Goal: Information Seeking & Learning: Learn about a topic

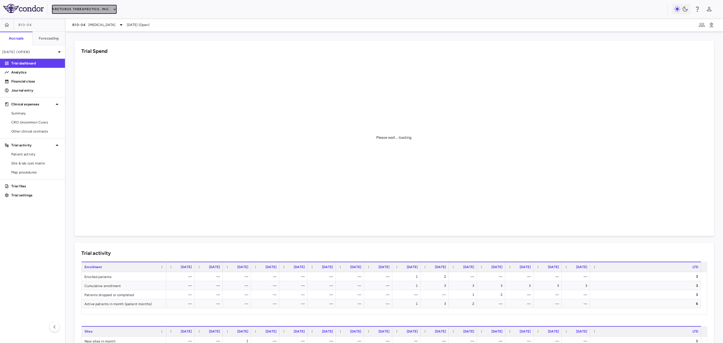
click at [106, 5] on button "Arcturus Therapeutics, Inc." at bounding box center [84, 9] width 65 height 9
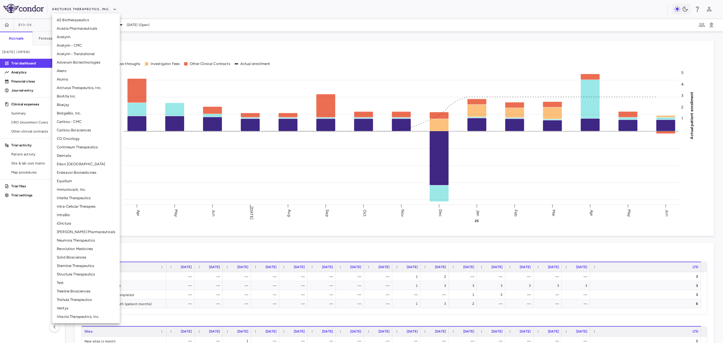
click at [82, 65] on li "Adverum Biotechnologies" at bounding box center [85, 62] width 67 height 8
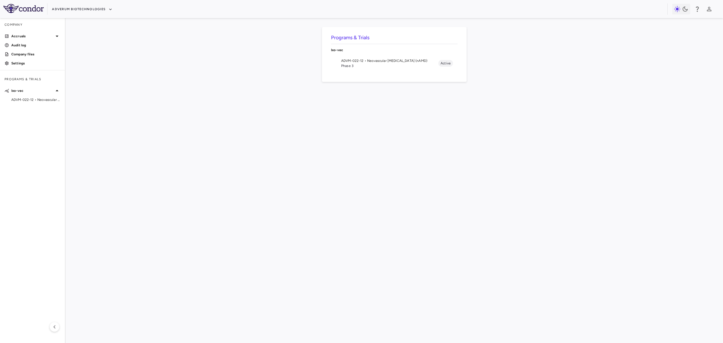
click at [381, 56] on li "ADVM-022-12 • Neovascular Age-Related Macular Degeneration (nAMD) Phase 3 Active" at bounding box center [394, 63] width 126 height 15
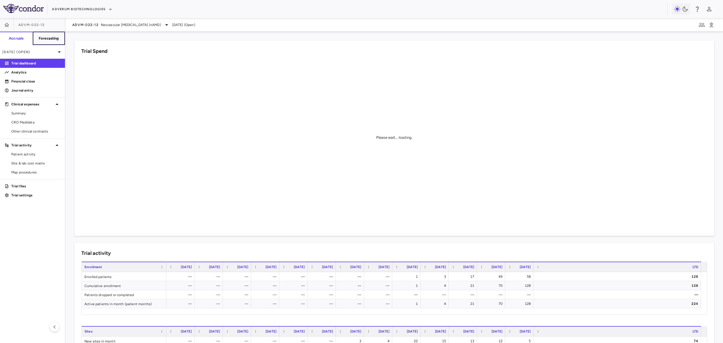
click at [52, 39] on h6 "Forecasting" at bounding box center [49, 38] width 20 height 5
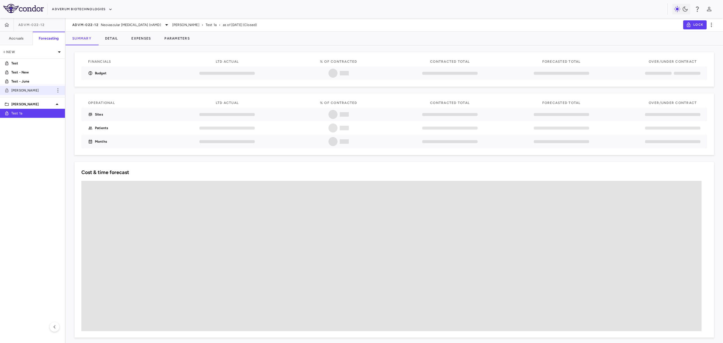
click at [32, 91] on p "[PERSON_NAME]" at bounding box center [32, 90] width 42 height 5
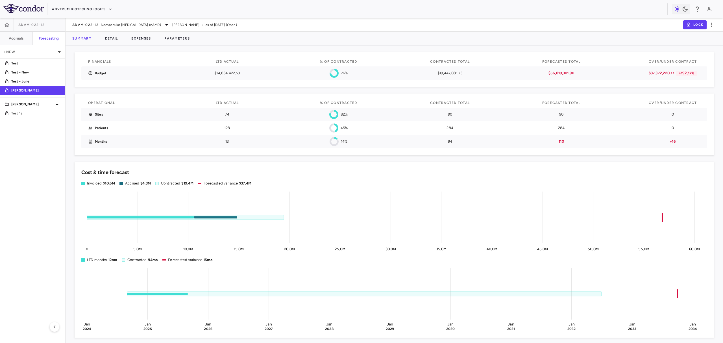
drag, startPoint x: 19, startPoint y: 40, endPoint x: 6, endPoint y: 222, distance: 183.4
click at [6, 222] on aside "ADVM-022-12 Accruals Forecasting New Test Test - New Test - June Sheila Ricardo…" at bounding box center [32, 180] width 65 height 325
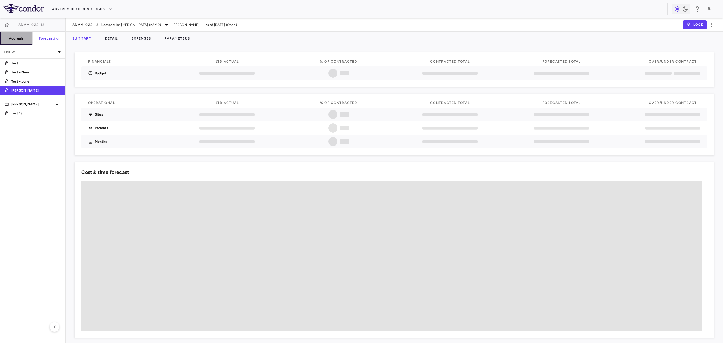
click at [20, 40] on h6 "Accruals" at bounding box center [16, 38] width 15 height 5
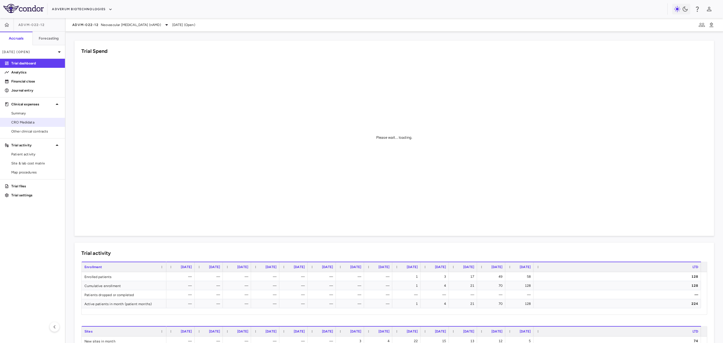
click at [29, 125] on link "CRO Medidata" at bounding box center [32, 122] width 65 height 8
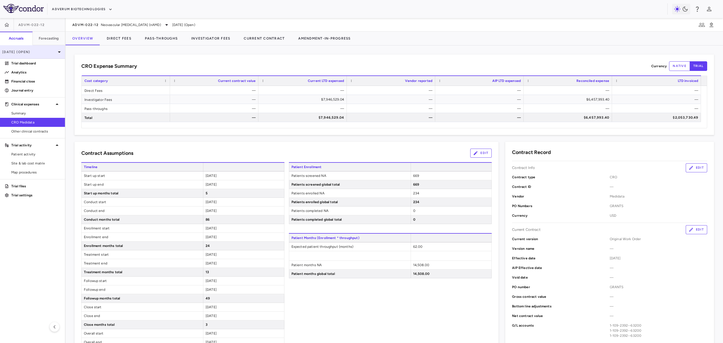
click at [31, 51] on p "[DATE] (Open)" at bounding box center [29, 51] width 54 height 5
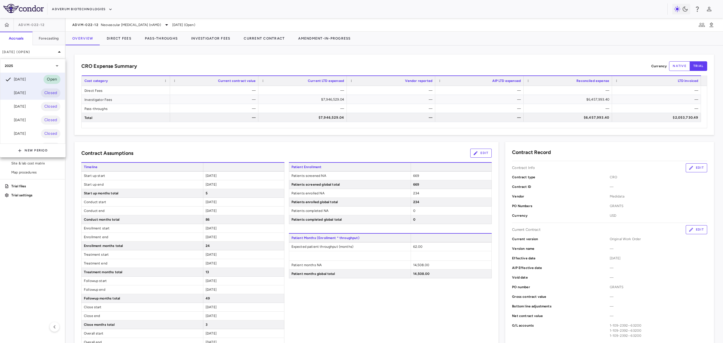
click at [32, 94] on div "[DATE] Closed" at bounding box center [32, 93] width 65 height 14
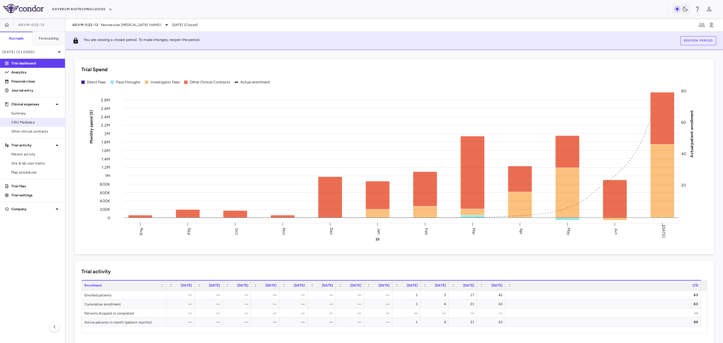
click at [25, 120] on span "CRO Medidata" at bounding box center [35, 122] width 49 height 5
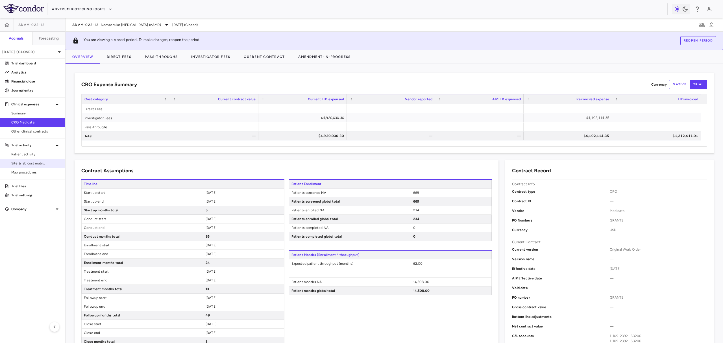
click at [40, 162] on span "Site & lab cost matrix" at bounding box center [35, 163] width 49 height 5
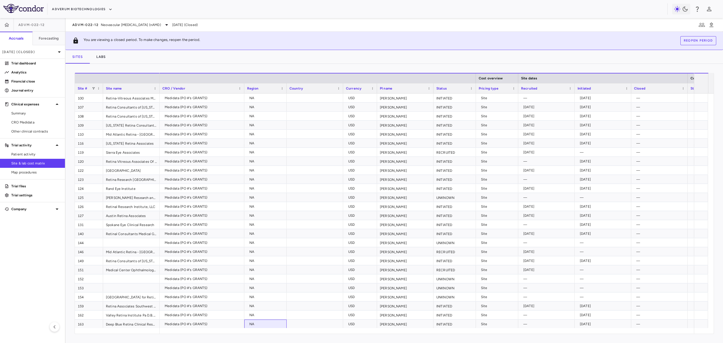
drag, startPoint x: 269, startPoint y: 327, endPoint x: 396, endPoint y: 339, distance: 127.3
click at [396, 339] on div "Drag here to set row groups Drag here to set column labels Site # Site name Cos…" at bounding box center [393, 203] width 657 height 279
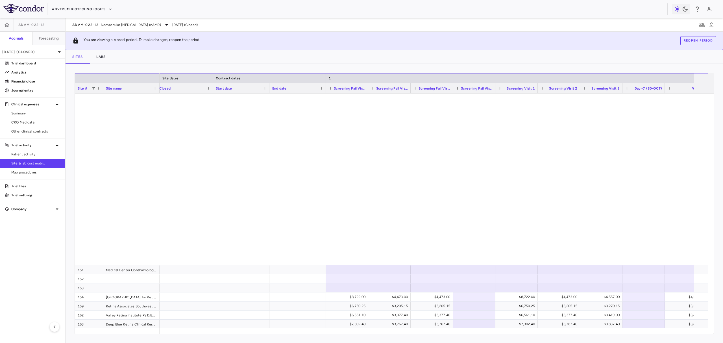
scroll to position [263, 0]
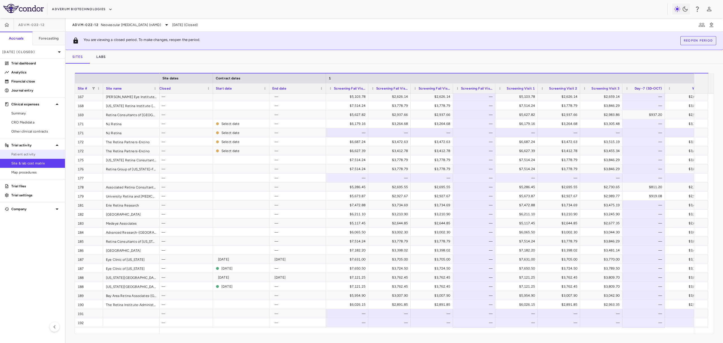
click at [25, 157] on link "Patient activity" at bounding box center [32, 154] width 65 height 8
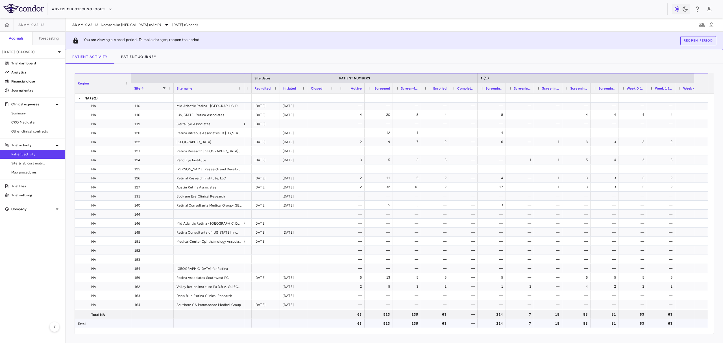
click at [450, 319] on div "—" at bounding box center [463, 323] width 28 height 9
click at [442, 315] on div "63" at bounding box center [436, 314] width 20 height 9
click at [30, 120] on span "CRO Medidata" at bounding box center [35, 122] width 49 height 5
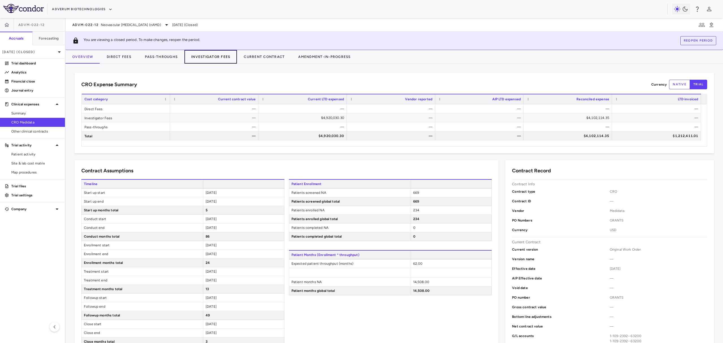
click at [227, 55] on button "Investigator Fees" at bounding box center [210, 57] width 52 height 14
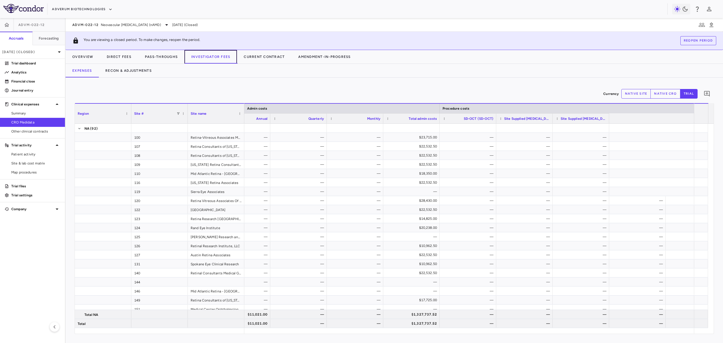
scroll to position [0, 1284]
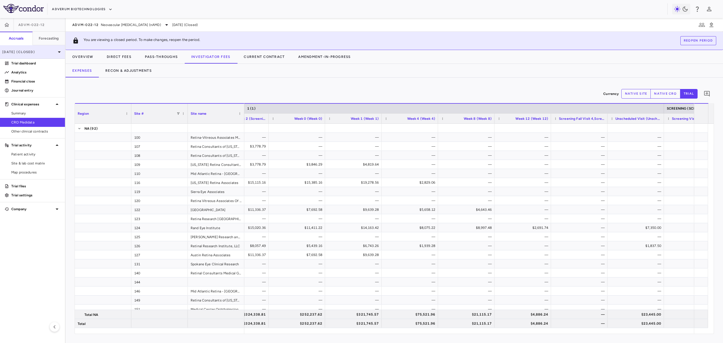
click at [19, 57] on div "[DATE] (Closed)" at bounding box center [32, 52] width 65 height 14
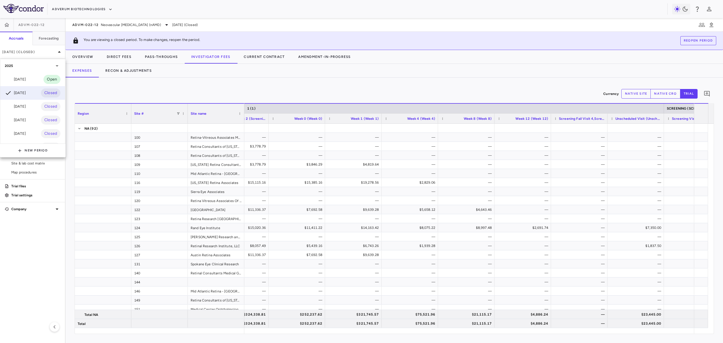
click at [102, 94] on div at bounding box center [361, 171] width 723 height 343
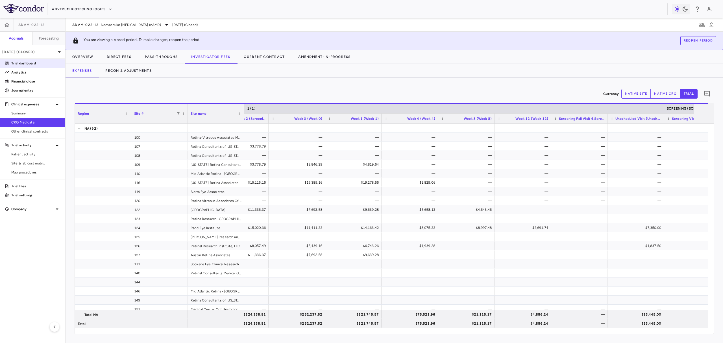
click at [27, 67] on link "Trial dashboard" at bounding box center [32, 63] width 65 height 8
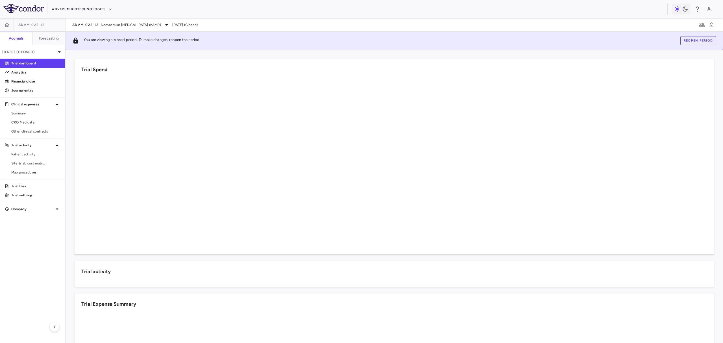
click at [27, 65] on p "Trial dashboard" at bounding box center [35, 63] width 49 height 5
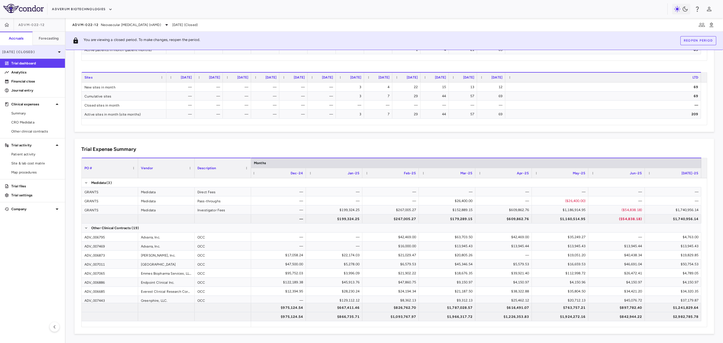
click at [50, 51] on p "[DATE] (Closed)" at bounding box center [29, 51] width 54 height 5
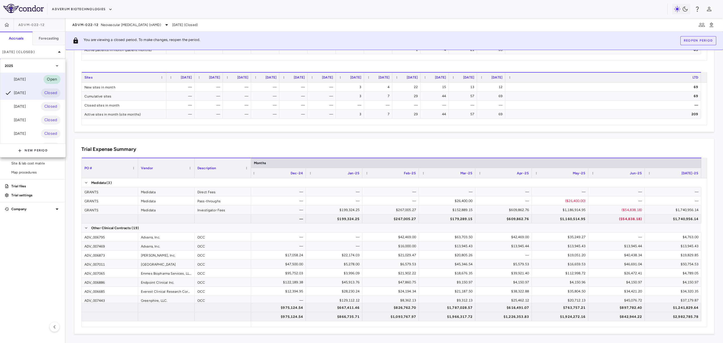
click at [32, 82] on div "[DATE] Open" at bounding box center [32, 80] width 65 height 14
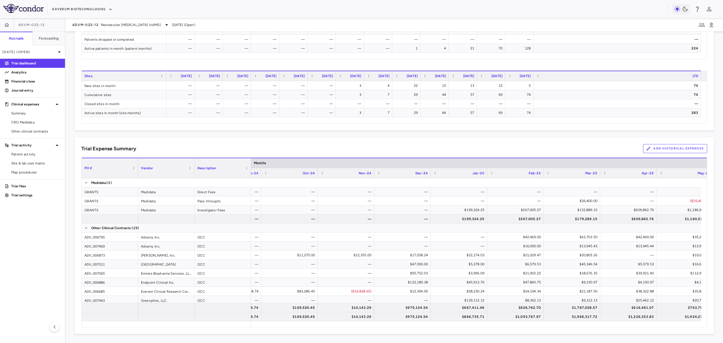
scroll to position [0, 233]
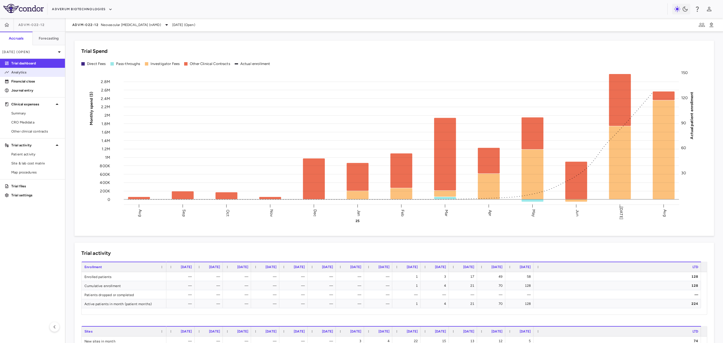
click at [31, 73] on p "Analytics" at bounding box center [35, 72] width 49 height 5
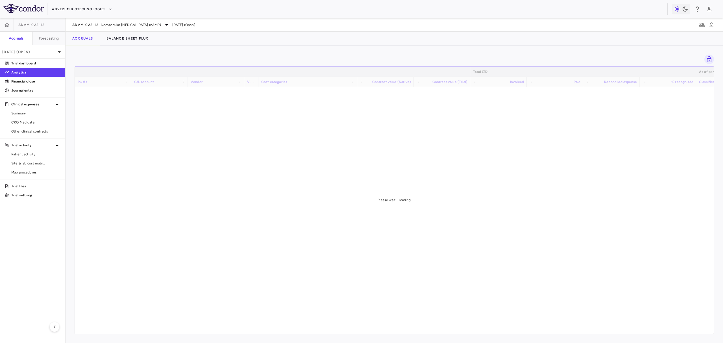
click at [317, 331] on div "Please wait... loading" at bounding box center [394, 199] width 638 height 267
drag, startPoint x: 317, startPoint y: 331, endPoint x: 320, endPoint y: 333, distance: 3.4
click at [320, 333] on div "Total LTD As of period end PO #s G/L account Vendor Paid" at bounding box center [394, 199] width 638 height 267
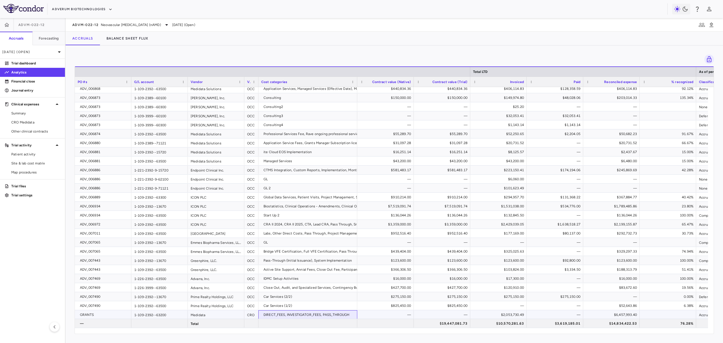
click at [297, 316] on div "DIRECT_FEES, INVESTIGATOR_FEES, PASS_THROUGH" at bounding box center [308, 314] width 91 height 9
click at [488, 316] on div "$2,053,730.49" at bounding box center [499, 314] width 49 height 9
click at [598, 314] on div "$6,457,993.40" at bounding box center [612, 314] width 49 height 9
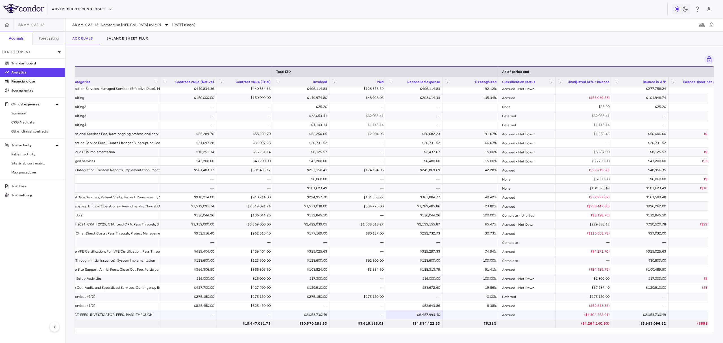
click at [419, 313] on div "$6,457,993.40" at bounding box center [415, 314] width 49 height 9
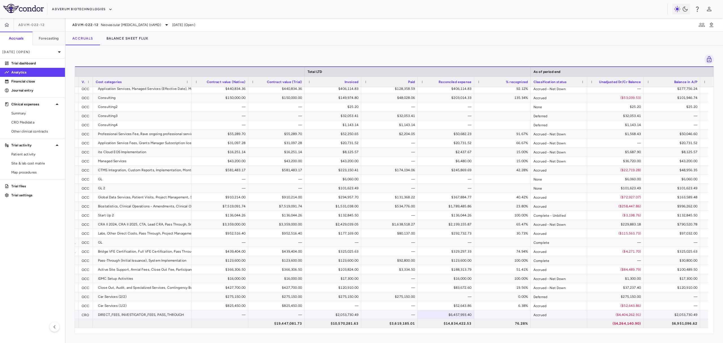
click at [449, 316] on div "$6,457,993.40" at bounding box center [447, 314] width 49 height 9
click at [458, 315] on div "$6,457,993.40" at bounding box center [447, 314] width 49 height 9
drag, startPoint x: 26, startPoint y: 128, endPoint x: 26, endPoint y: 124, distance: 4.0
click at [26, 128] on link "Other clinical contracts" at bounding box center [32, 131] width 65 height 8
click at [26, 124] on span "CRO Medidata" at bounding box center [35, 122] width 49 height 5
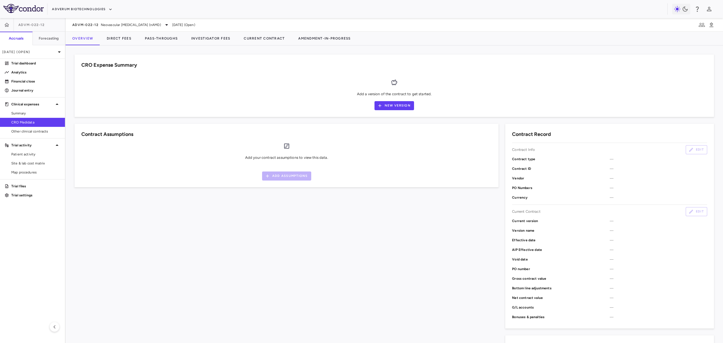
click at [27, 122] on span "CRO Medidata" at bounding box center [35, 122] width 49 height 5
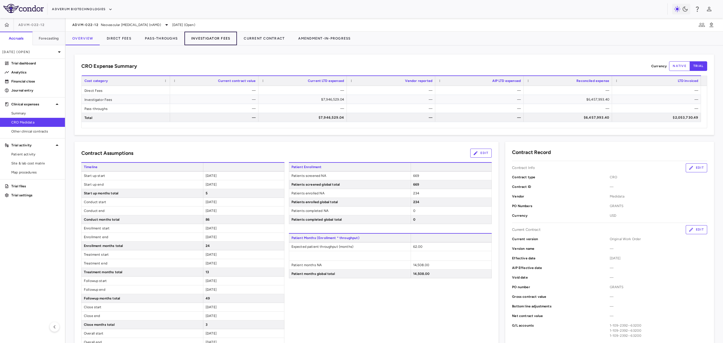
click at [220, 39] on button "Investigator Fees" at bounding box center [210, 39] width 52 height 14
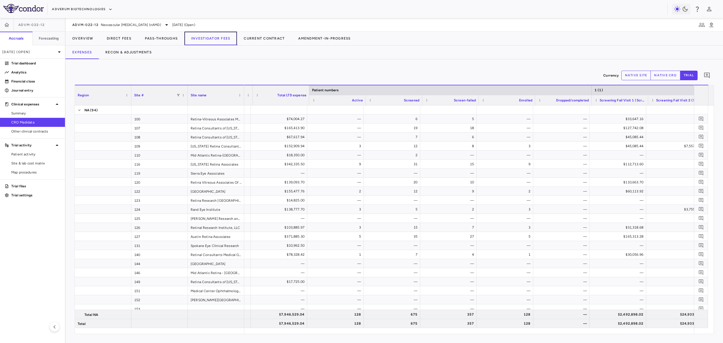
scroll to position [0, 52]
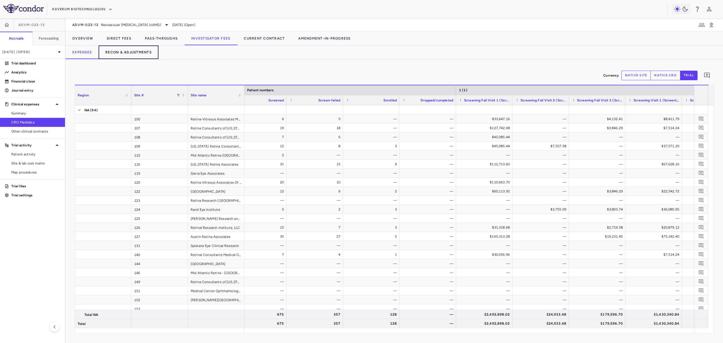
click at [144, 55] on button "Recon & Adjustments" at bounding box center [129, 52] width 60 height 14
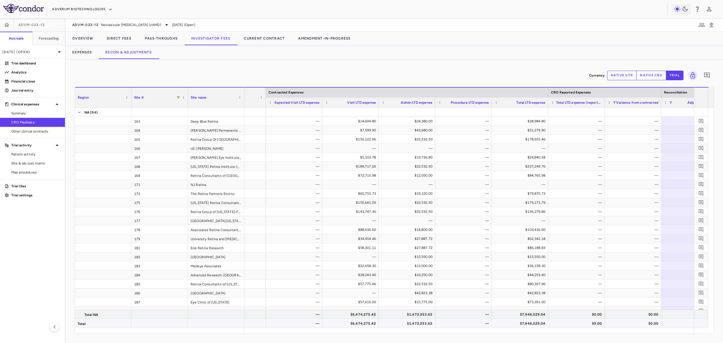
click at [364, 324] on div "$6,474,275.42" at bounding box center [351, 323] width 49 height 9
click at [412, 325] on div "$1,472,253.62" at bounding box center [408, 323] width 49 height 9
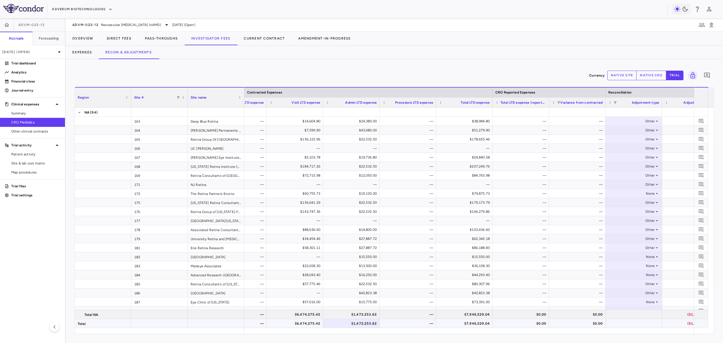
click at [476, 322] on div "$7,946,529.04" at bounding box center [465, 323] width 49 height 9
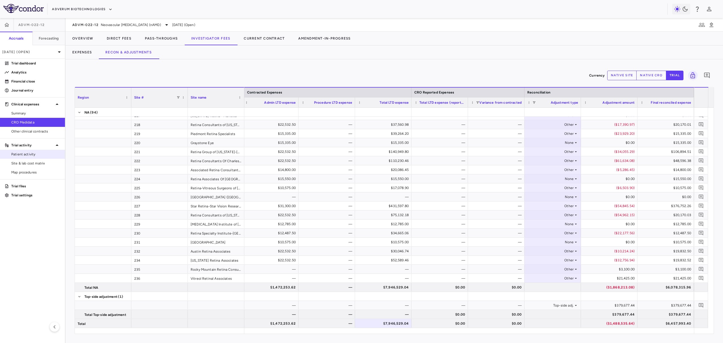
click at [31, 155] on span "Patient activity" at bounding box center [35, 154] width 49 height 5
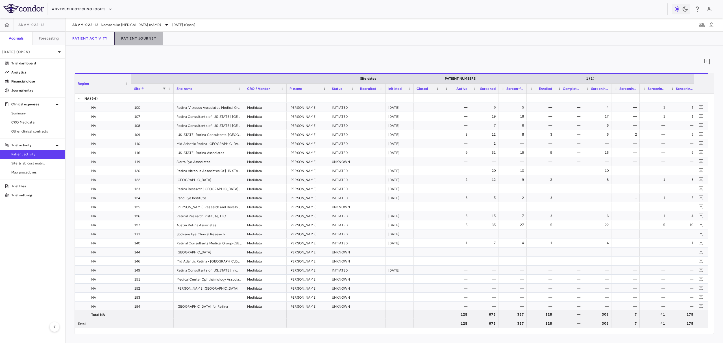
drag, startPoint x: 143, startPoint y: 36, endPoint x: 204, endPoint y: 39, distance: 61.9
click at [143, 36] on button "Patient Journey" at bounding box center [138, 39] width 49 height 14
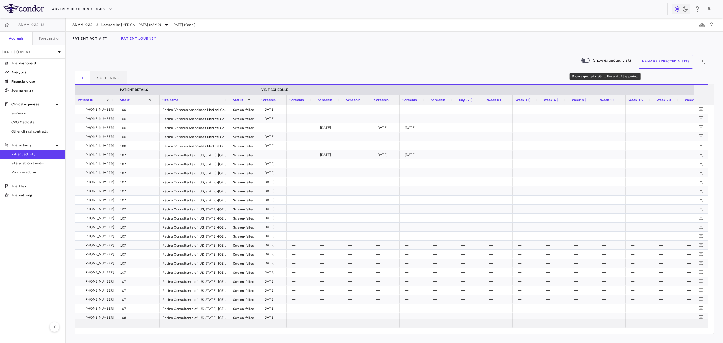
click at [583, 58] on span "Show expected visits to the end of the period." at bounding box center [585, 60] width 8 height 5
click at [585, 59] on span "Show expected visits to the end of the period." at bounding box center [584, 60] width 15 height 12
click at [12, 161] on span "Site & lab cost matrix" at bounding box center [35, 163] width 49 height 5
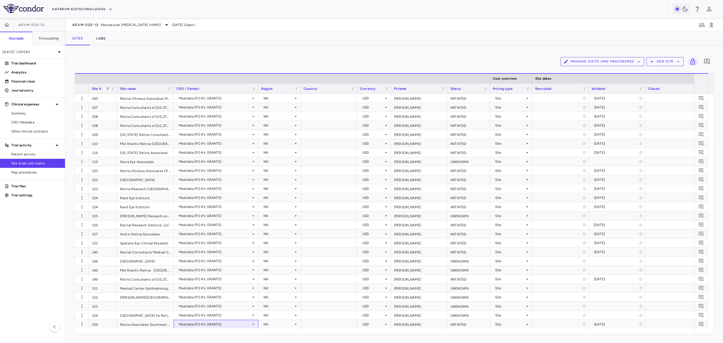
drag, startPoint x: 244, startPoint y: 327, endPoint x: 294, endPoint y: 331, distance: 49.2
click at [294, 331] on div "Site # Site name Cost overview Site dates Contract dates" at bounding box center [394, 203] width 638 height 260
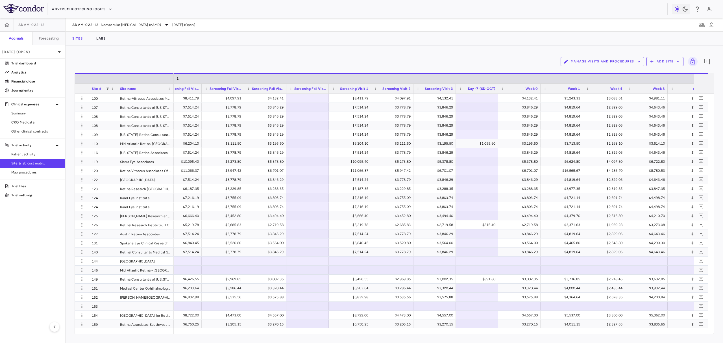
scroll to position [0, 684]
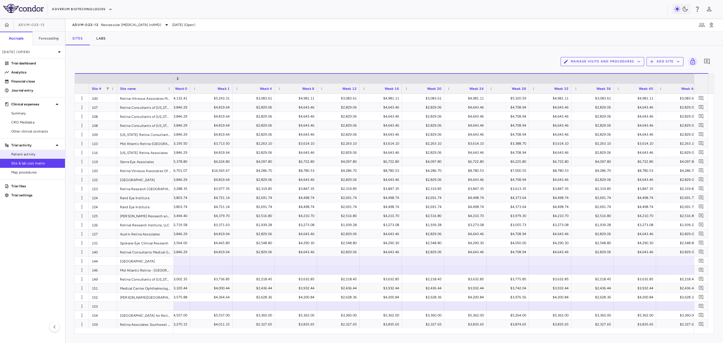
click at [22, 155] on span "Patient activity" at bounding box center [35, 154] width 49 height 5
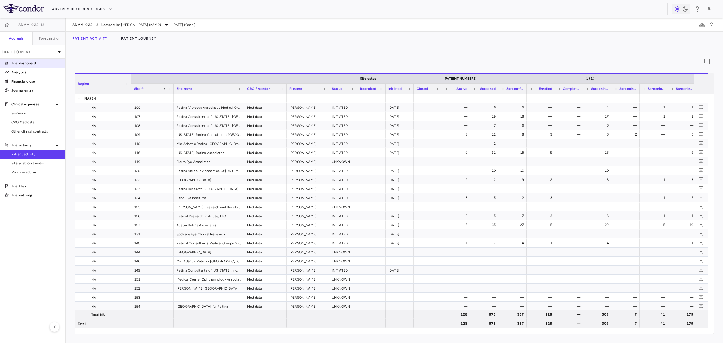
click at [29, 62] on p "Trial dashboard" at bounding box center [35, 63] width 49 height 5
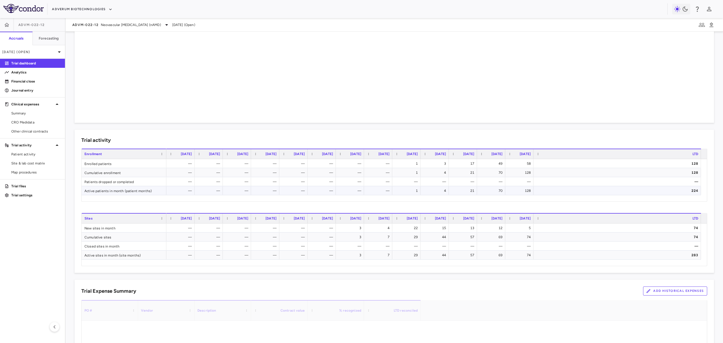
click at [460, 191] on div "21" at bounding box center [464, 190] width 20 height 9
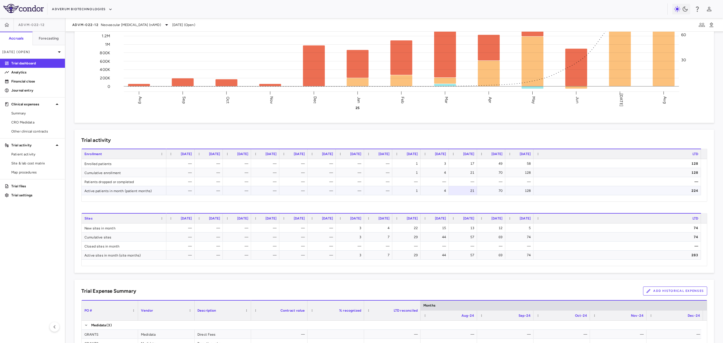
click at [404, 192] on div "1" at bounding box center [407, 190] width 20 height 9
click at [426, 190] on div "4" at bounding box center [435, 190] width 20 height 9
click at [461, 189] on div "21" at bounding box center [464, 190] width 20 height 9
click at [489, 189] on div "70" at bounding box center [492, 190] width 20 height 9
click at [474, 191] on div "21" at bounding box center [463, 190] width 28 height 9
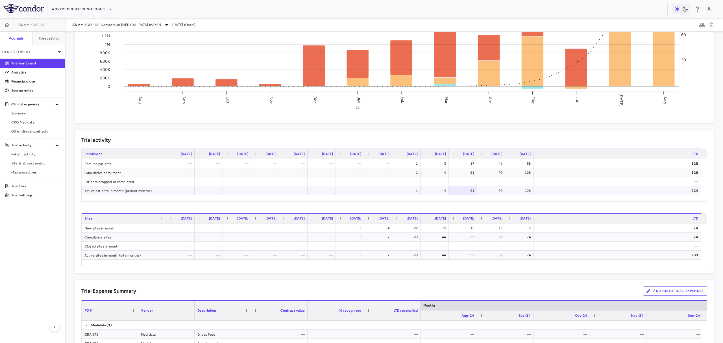
click at [508, 191] on div "128" at bounding box center [519, 190] width 23 height 8
click at [38, 120] on span "CRO Medidata" at bounding box center [35, 122] width 49 height 5
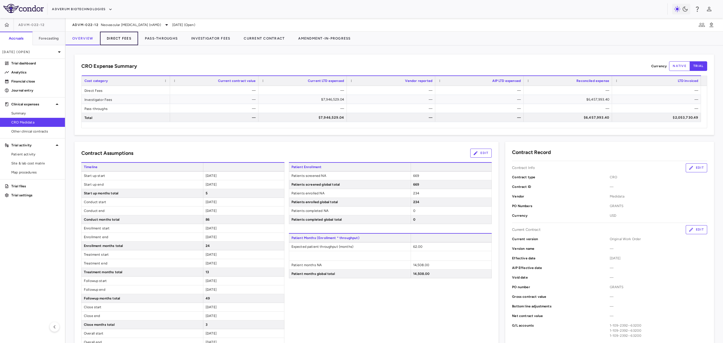
click at [124, 39] on button "Direct Fees" at bounding box center [119, 39] width 38 height 14
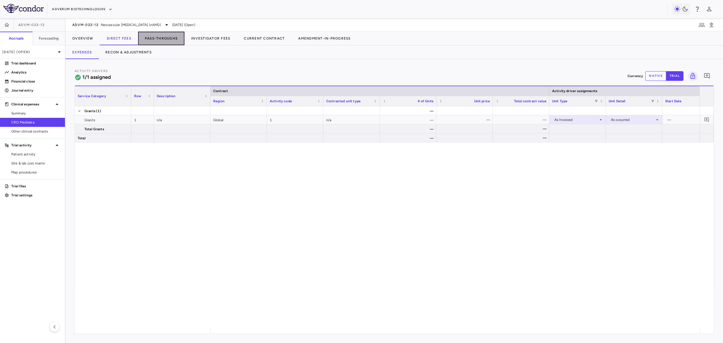
click at [160, 37] on button "Pass-Throughs" at bounding box center [161, 39] width 46 height 14
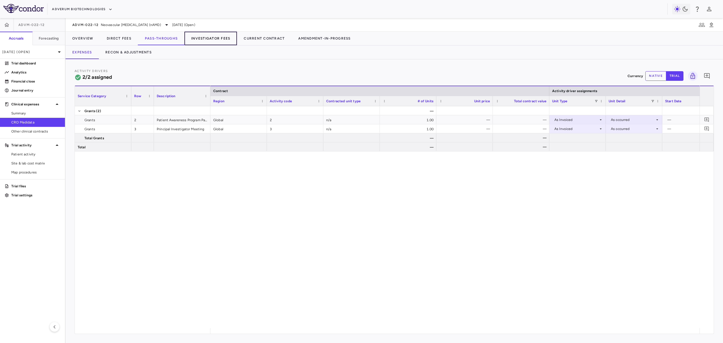
click at [205, 38] on button "Investigator Fees" at bounding box center [210, 39] width 52 height 14
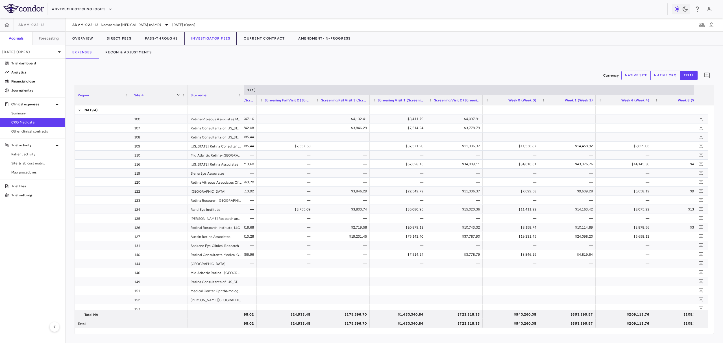
scroll to position [0, 272]
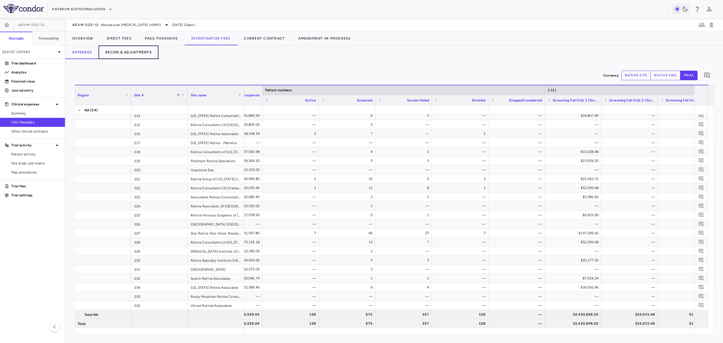
click at [153, 56] on button "Recon & Adjustments" at bounding box center [129, 52] width 60 height 14
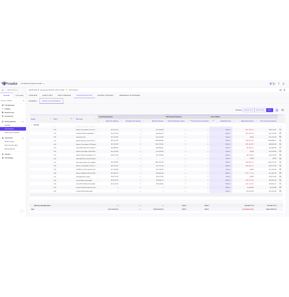
scroll to position [683, 0]
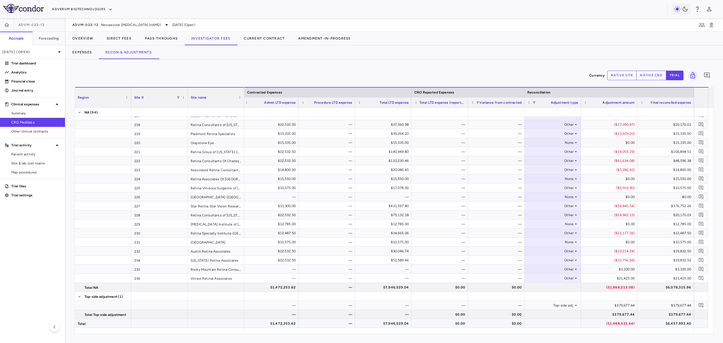
click at [668, 323] on div "$6,457,993.40" at bounding box center [666, 323] width 49 height 9
click at [603, 323] on div "($1,488,535.64)" at bounding box center [610, 323] width 49 height 9
click at [483, 326] on div "$0.00" at bounding box center [497, 323] width 49 height 9
click at [610, 324] on div "($1,488,535.64)" at bounding box center [610, 323] width 49 height 9
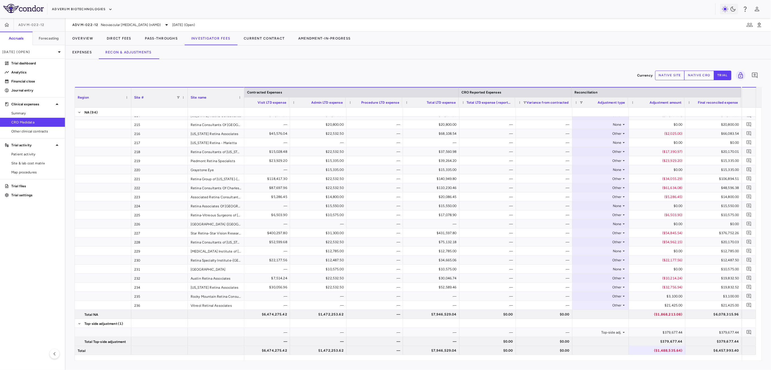
scroll to position [0, 0]
click at [665, 312] on div "($1,868,213.08)" at bounding box center [658, 314] width 49 height 9
click at [26, 165] on span "Site & lab cost matrix" at bounding box center [35, 163] width 49 height 5
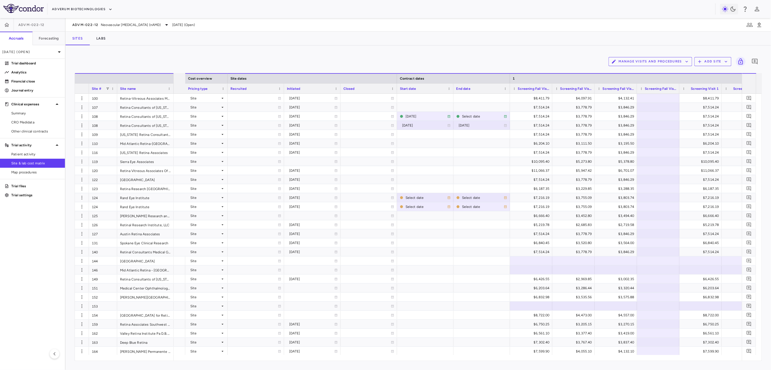
scroll to position [0, 436]
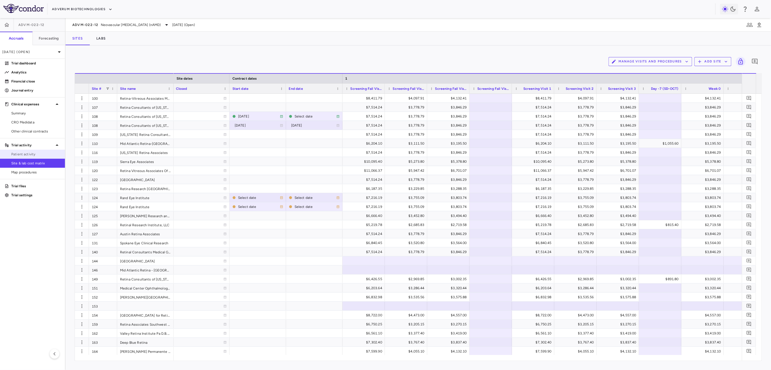
click at [29, 155] on span "Patient activity" at bounding box center [35, 154] width 49 height 5
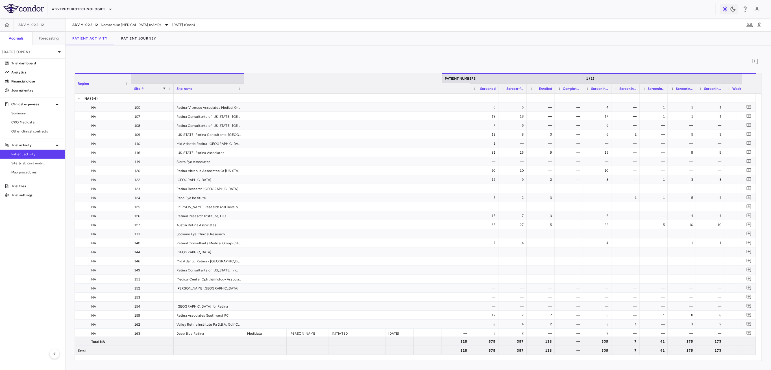
scroll to position [0, 294]
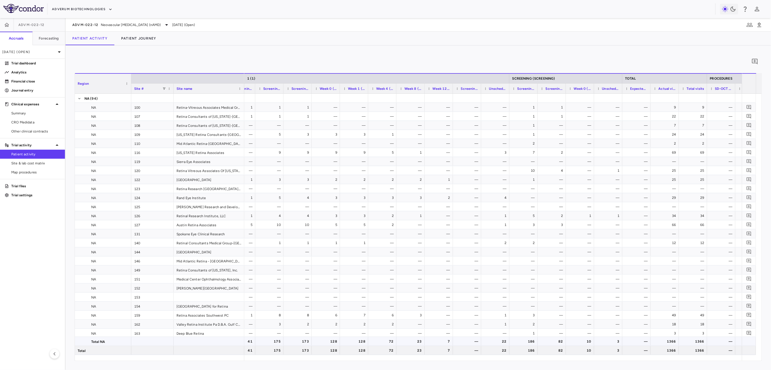
click at [531, 342] on div "186" at bounding box center [524, 341] width 20 height 9
click at [500, 342] on div "186" at bounding box center [497, 341] width 20 height 9
click at [495, 110] on div "1" at bounding box center [497, 107] width 20 height 9
